Goal: Information Seeking & Learning: Learn about a topic

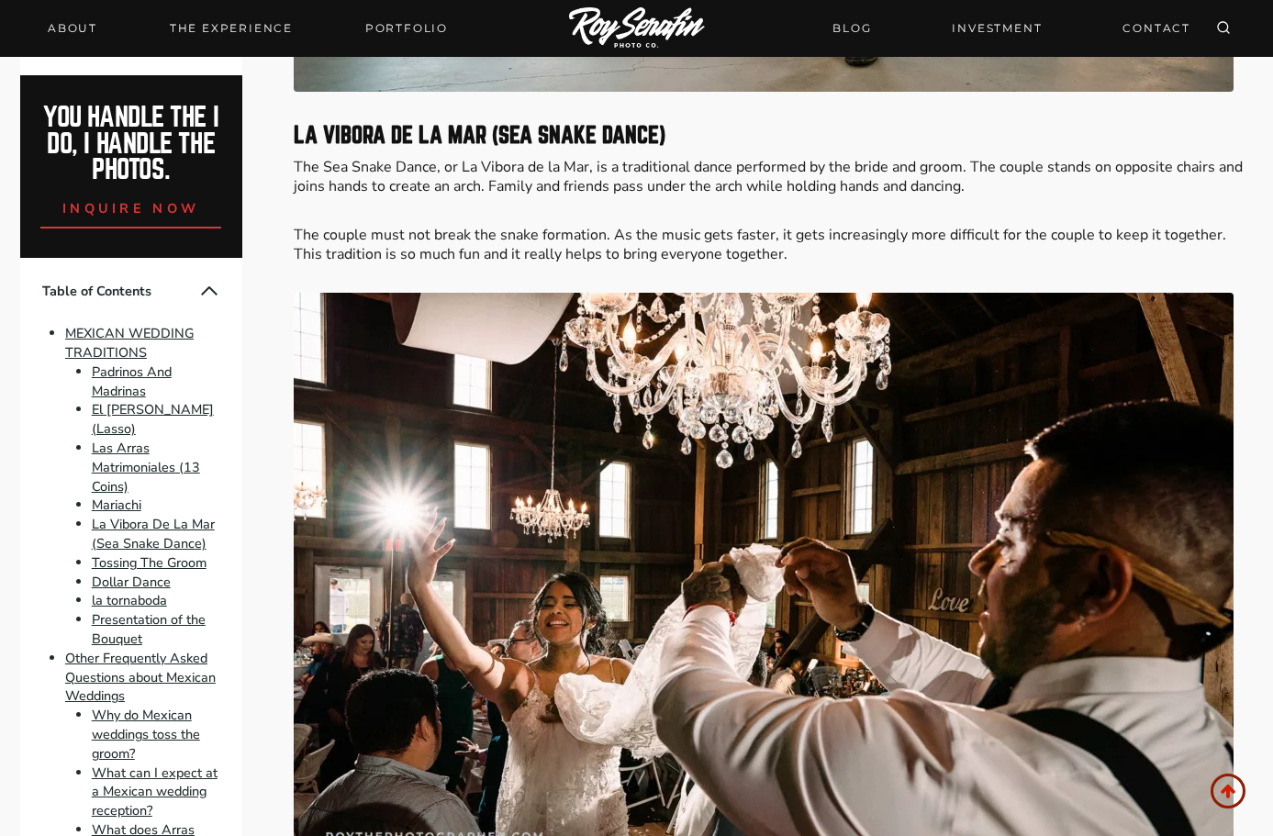
scroll to position [4615, 0]
click at [906, 227] on p "The couple must not break the snake formation. As the music gets faster, it get…" at bounding box center [774, 246] width 960 height 39
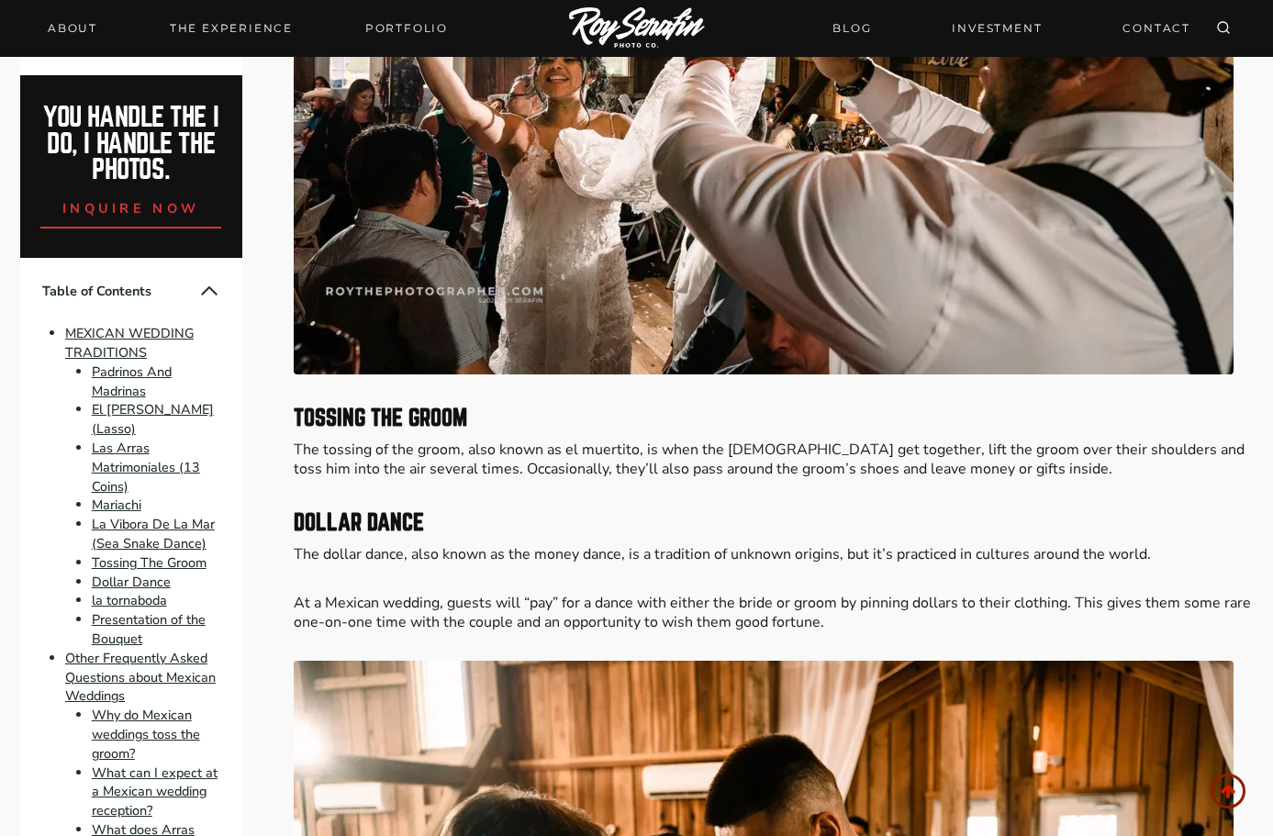
scroll to position [5157, 0]
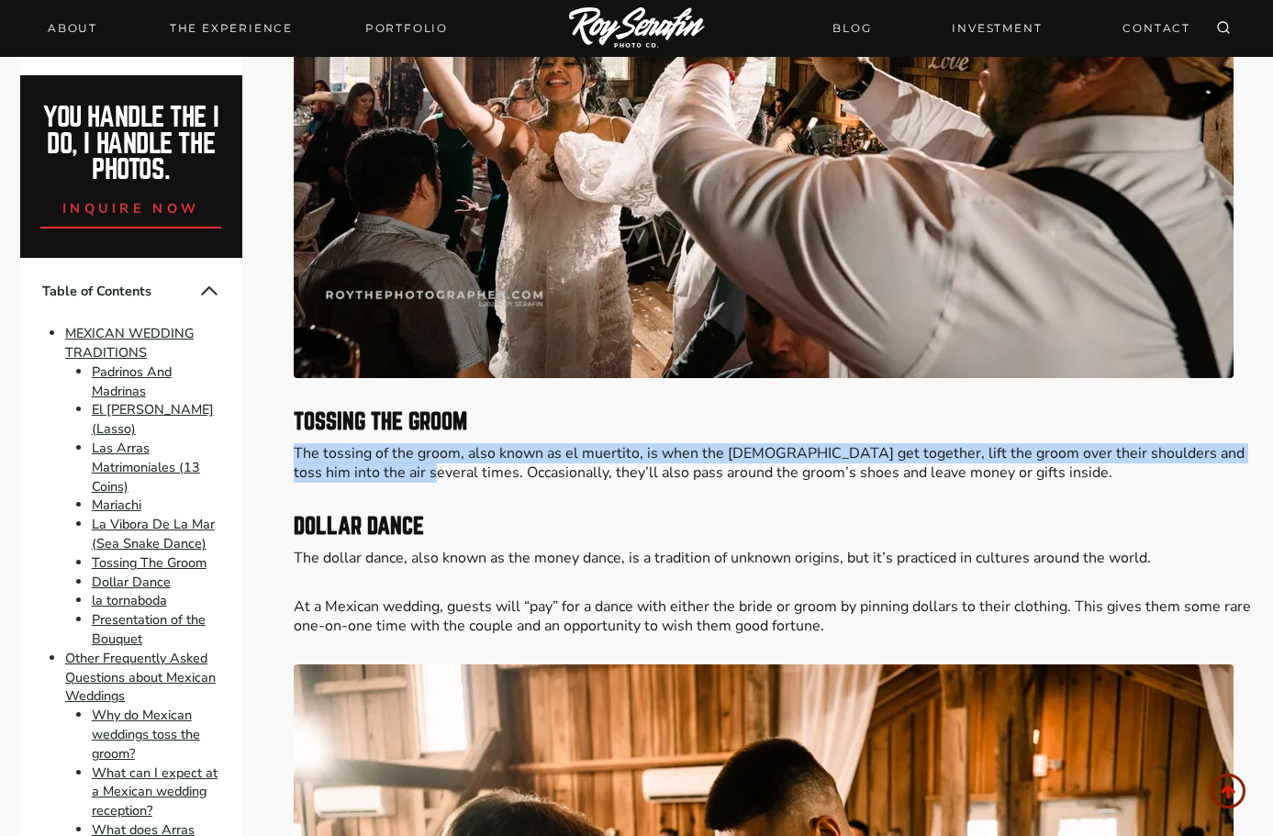
drag, startPoint x: 291, startPoint y: 430, endPoint x: 385, endPoint y: 453, distance: 96.6
copy p "The tossing of the groom, also known as el muertito, is when the [DEMOGRAPHIC_D…"
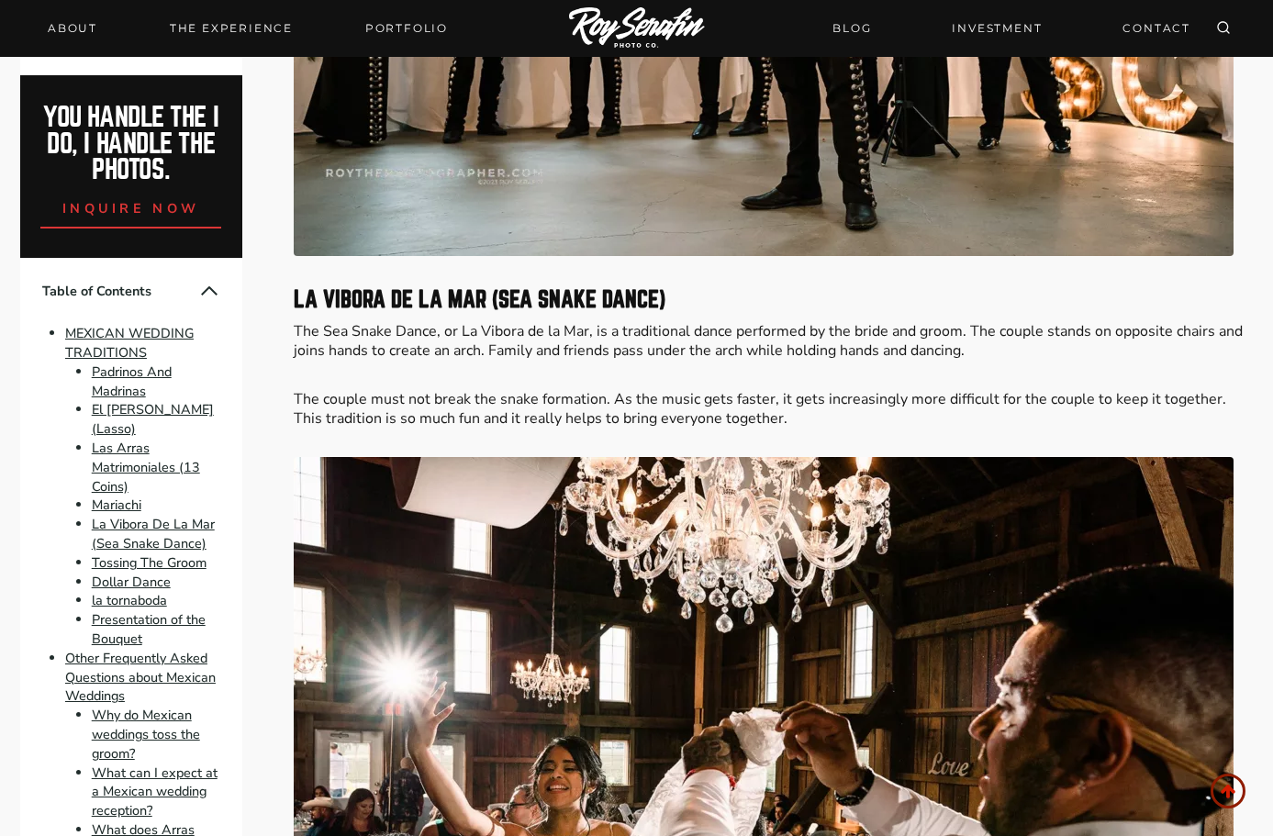
scroll to position [4450, 0]
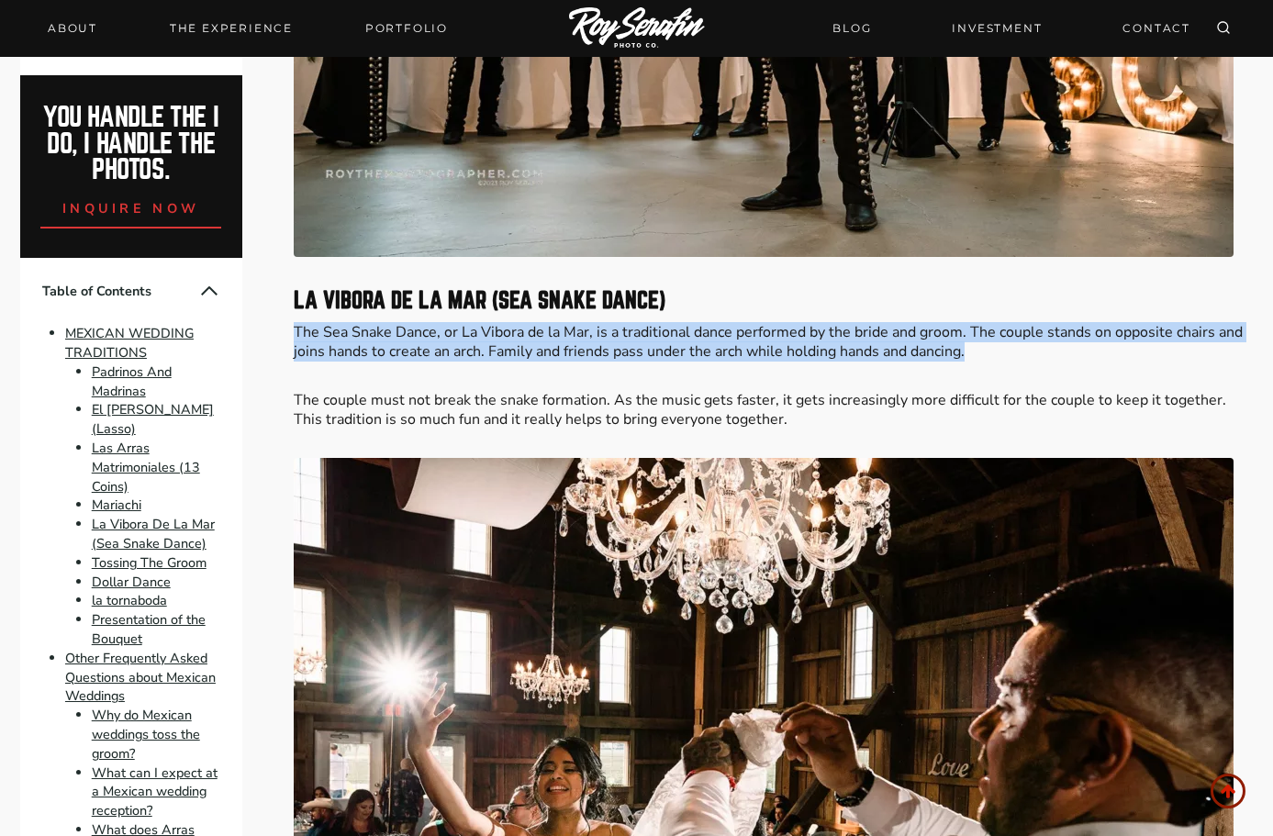
drag, startPoint x: 294, startPoint y: 307, endPoint x: 1007, endPoint y: 340, distance: 714.0
click at [1007, 340] on p "The Sea Snake Dance, or La Vibora de la Mar, is a traditional dance performed b…" at bounding box center [774, 342] width 960 height 39
copy p "The Sea Snake Dance, or La Vibora de la Mar, is a traditional dance performed b…"
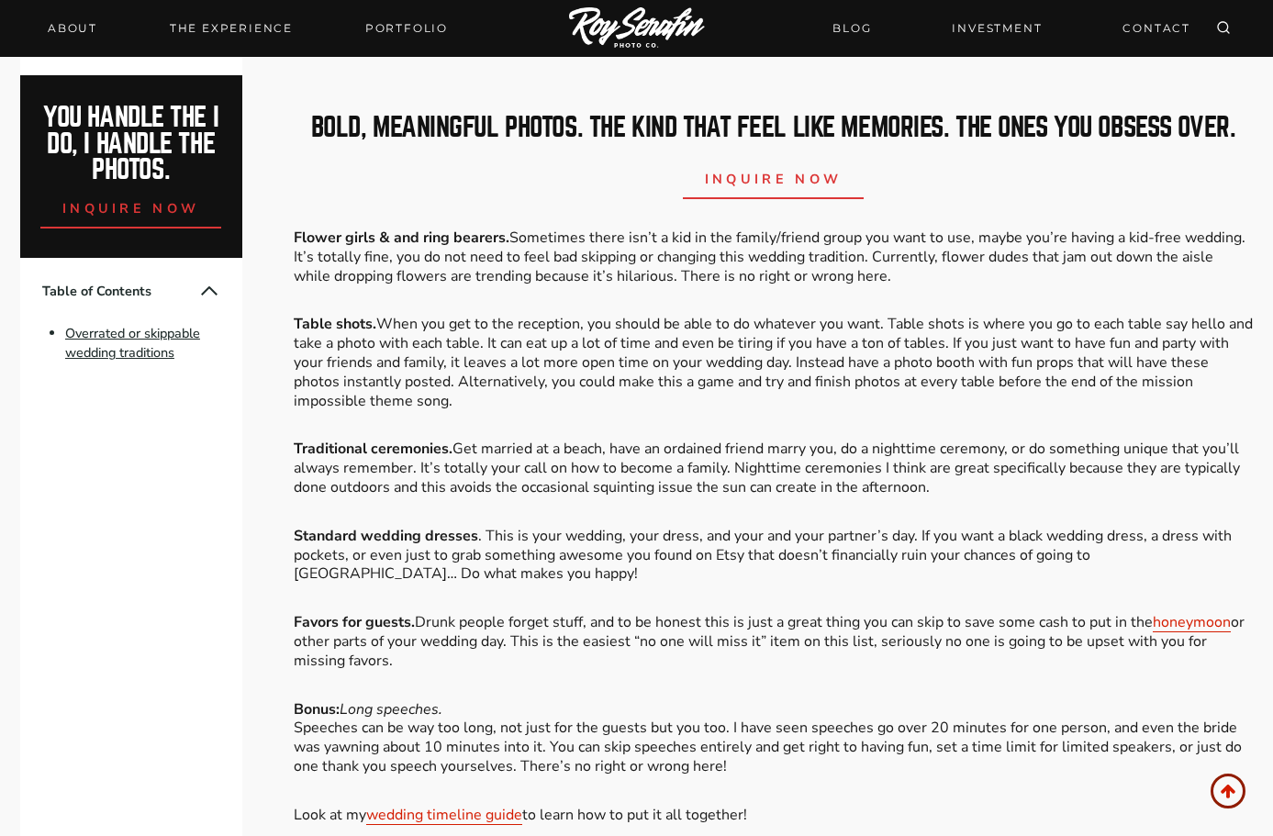
scroll to position [2003, 0]
